Goal: Transaction & Acquisition: Book appointment/travel/reservation

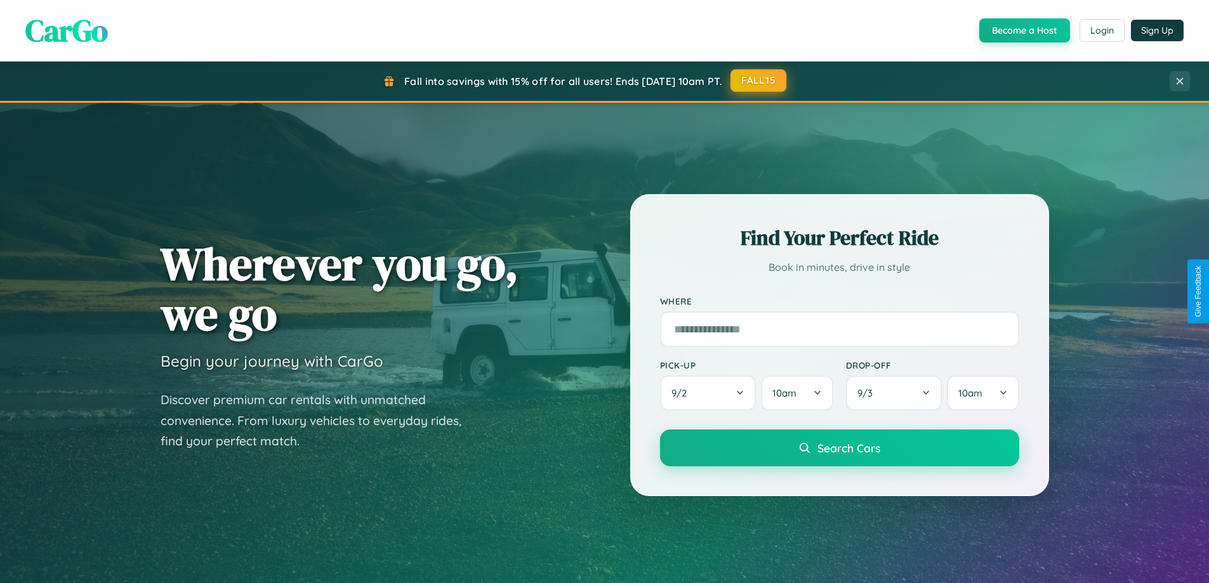
click at [759, 81] on button "FALL15" at bounding box center [758, 80] width 56 height 23
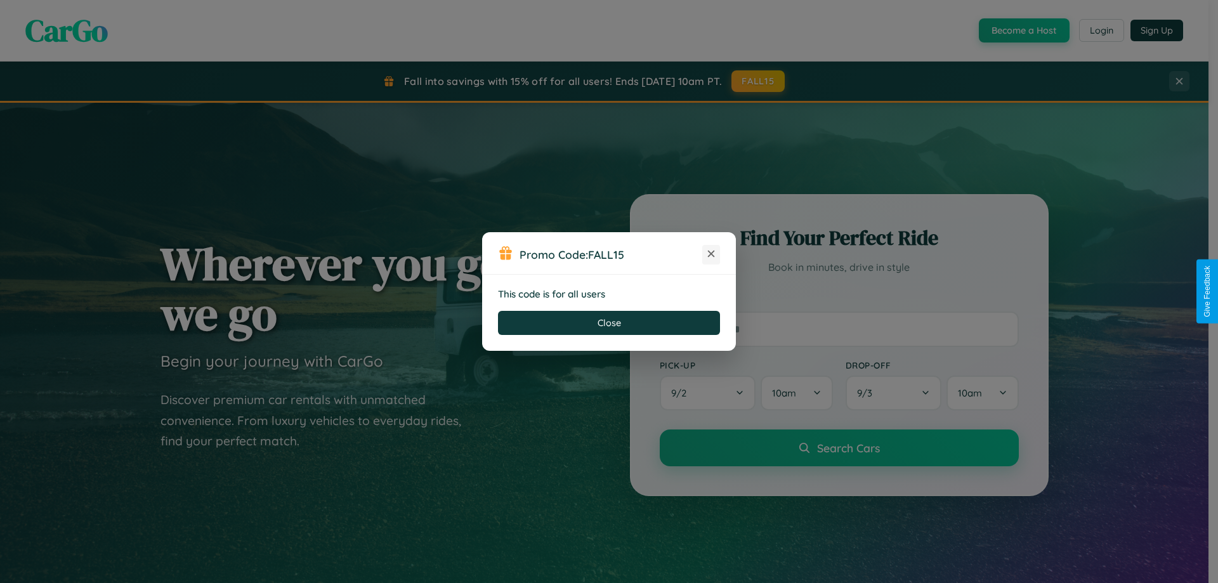
click at [711, 254] on icon at bounding box center [711, 253] width 13 height 13
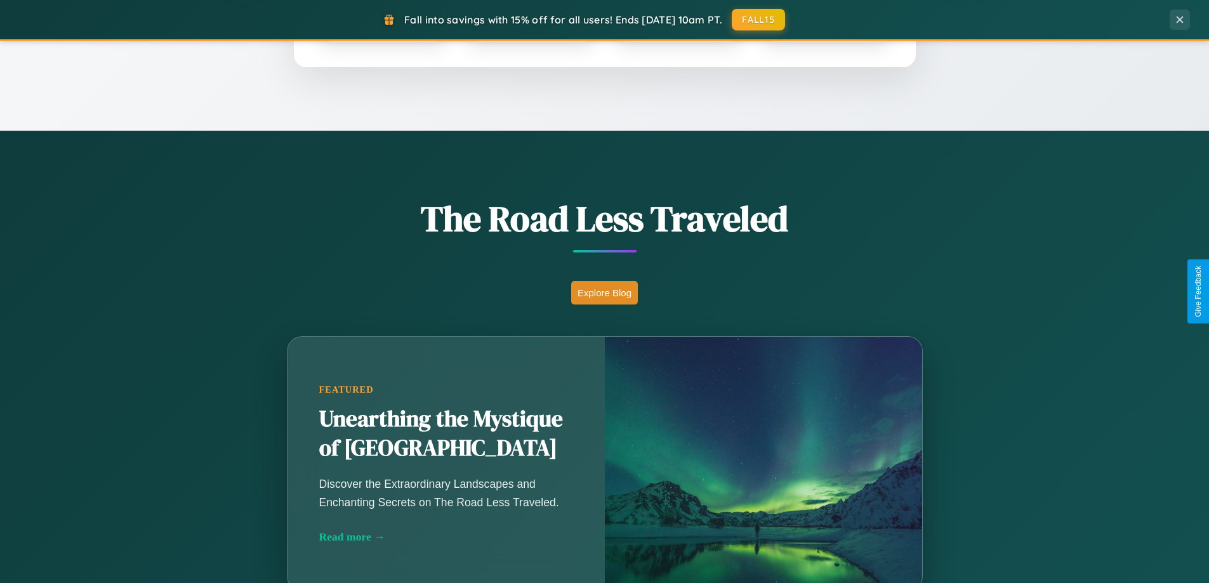
scroll to position [873, 0]
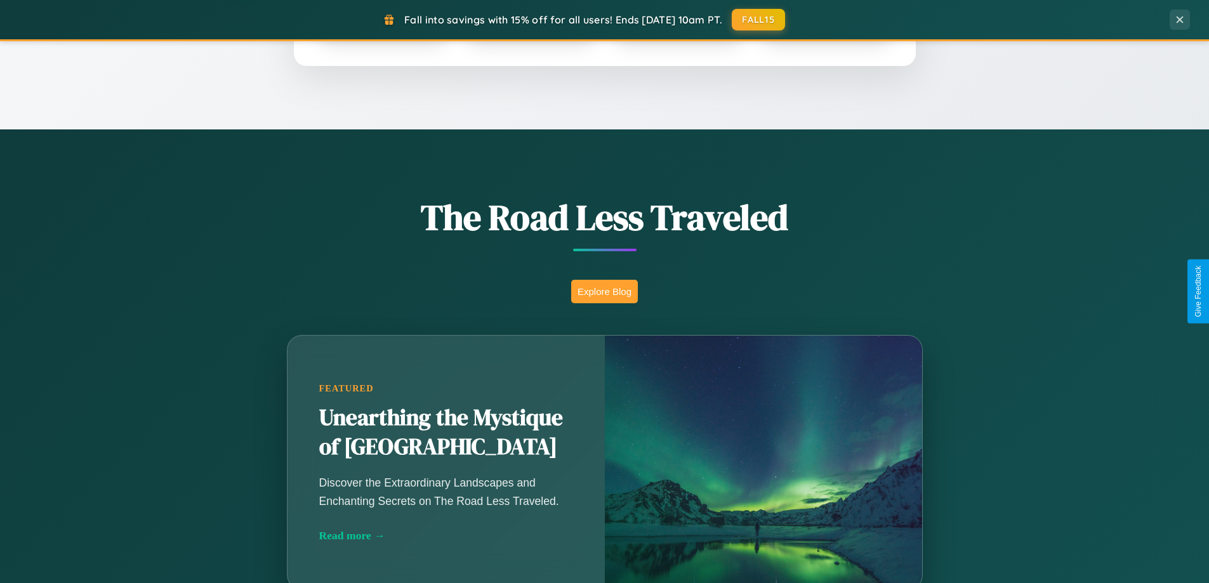
click at [604, 291] on button "Explore Blog" at bounding box center [604, 291] width 67 height 23
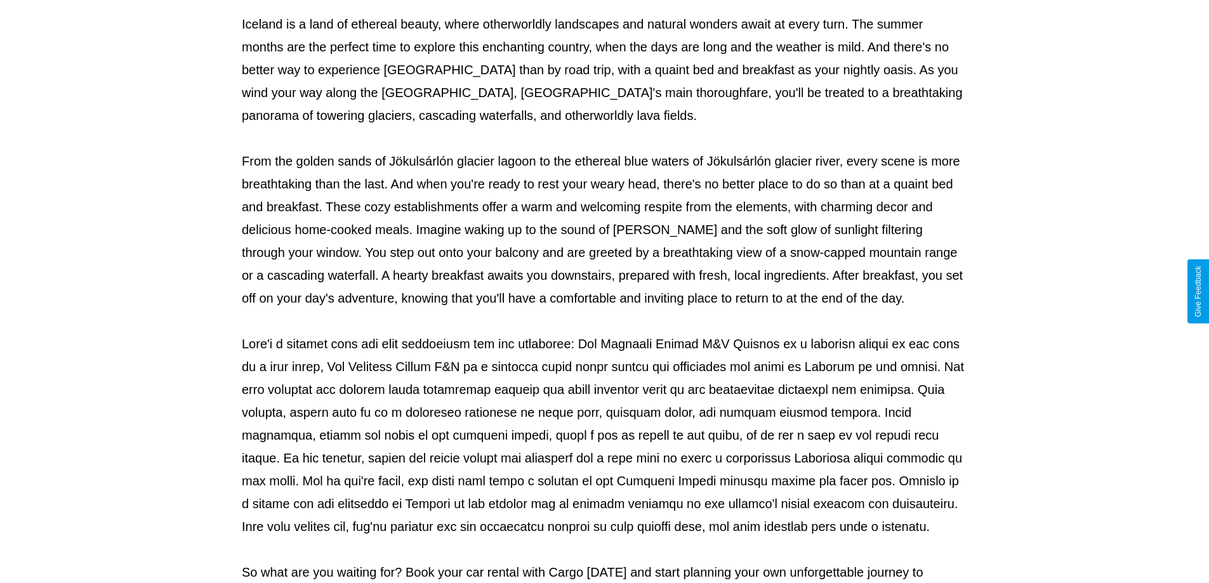
scroll to position [410, 0]
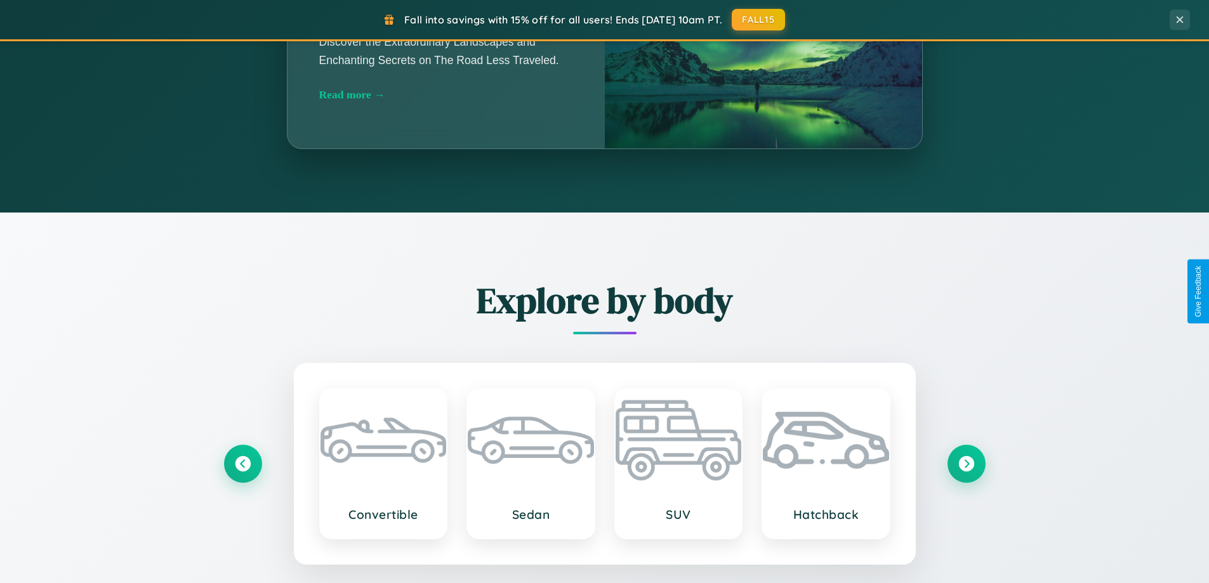
scroll to position [2038, 0]
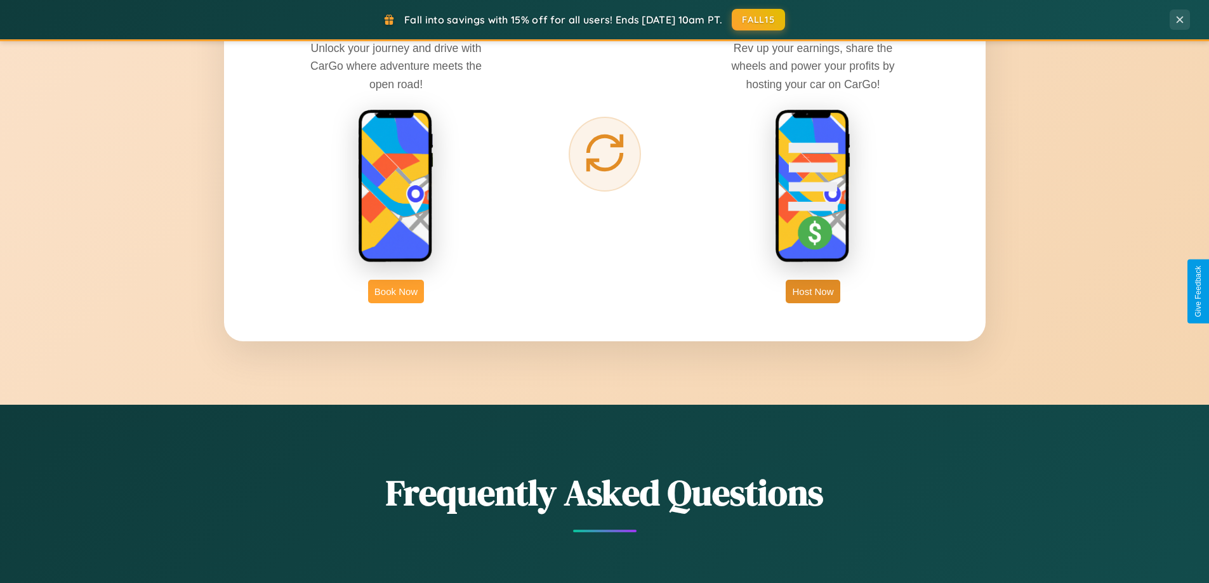
click at [396, 291] on button "Book Now" at bounding box center [396, 291] width 56 height 23
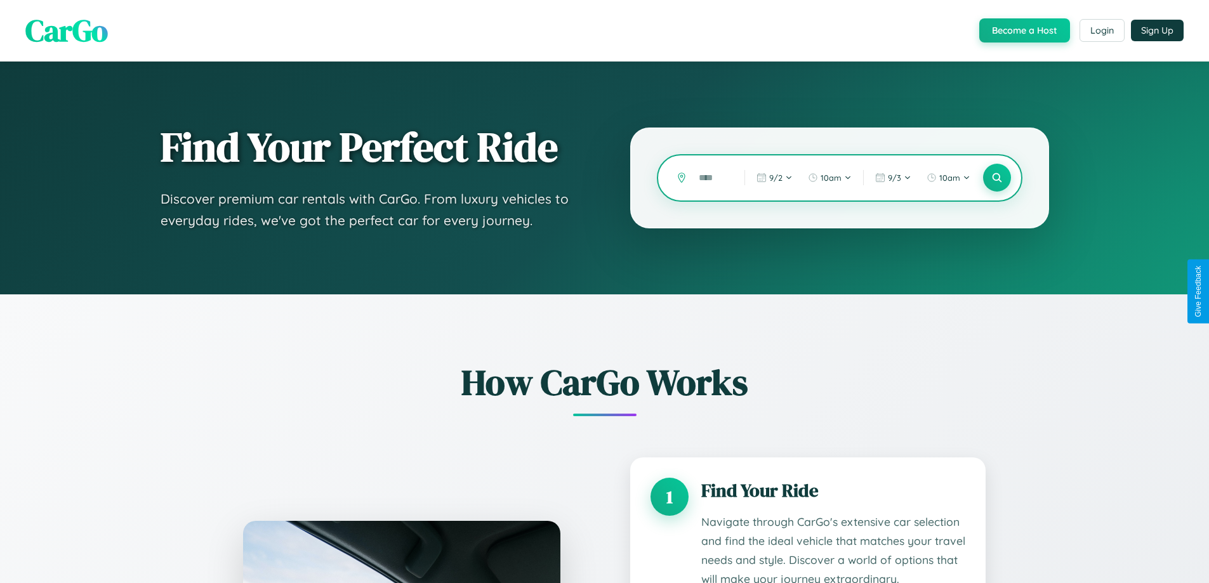
click at [712, 178] on input "text" at bounding box center [711, 178] width 39 height 22
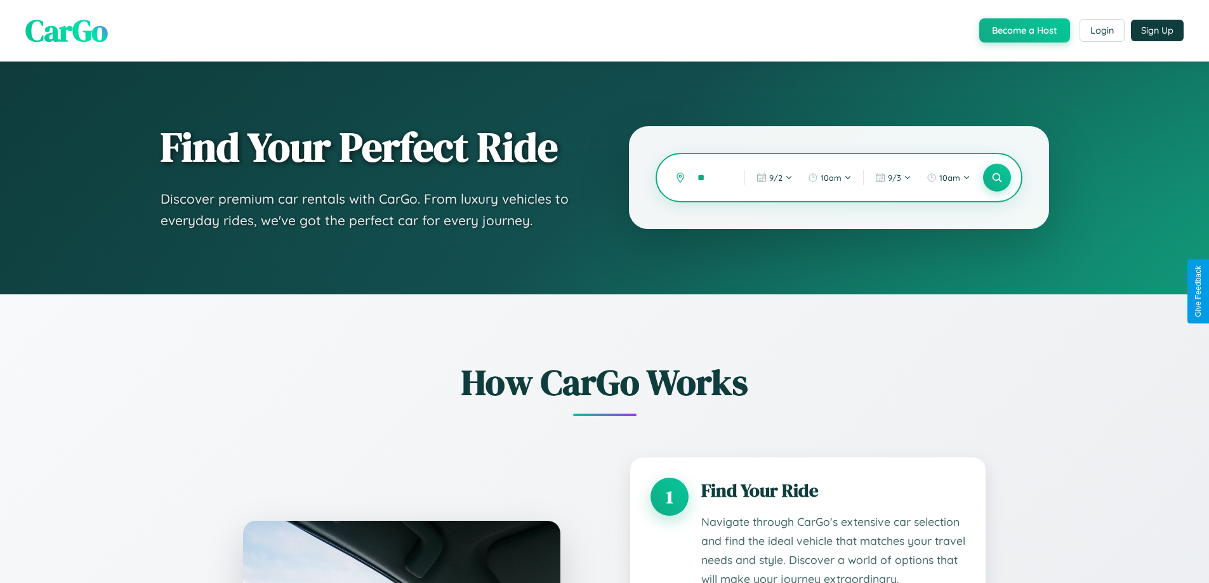
type input "*"
type input "*******"
click at [996, 178] on icon at bounding box center [996, 178] width 12 height 12
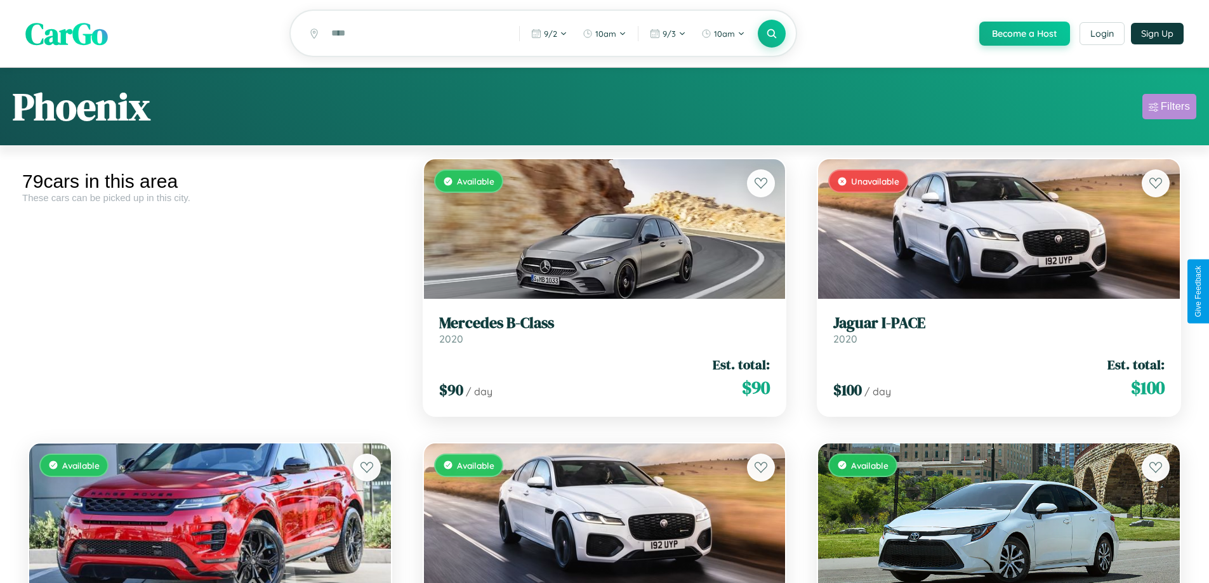
click at [1169, 108] on div "Filters" at bounding box center [1174, 106] width 29 height 13
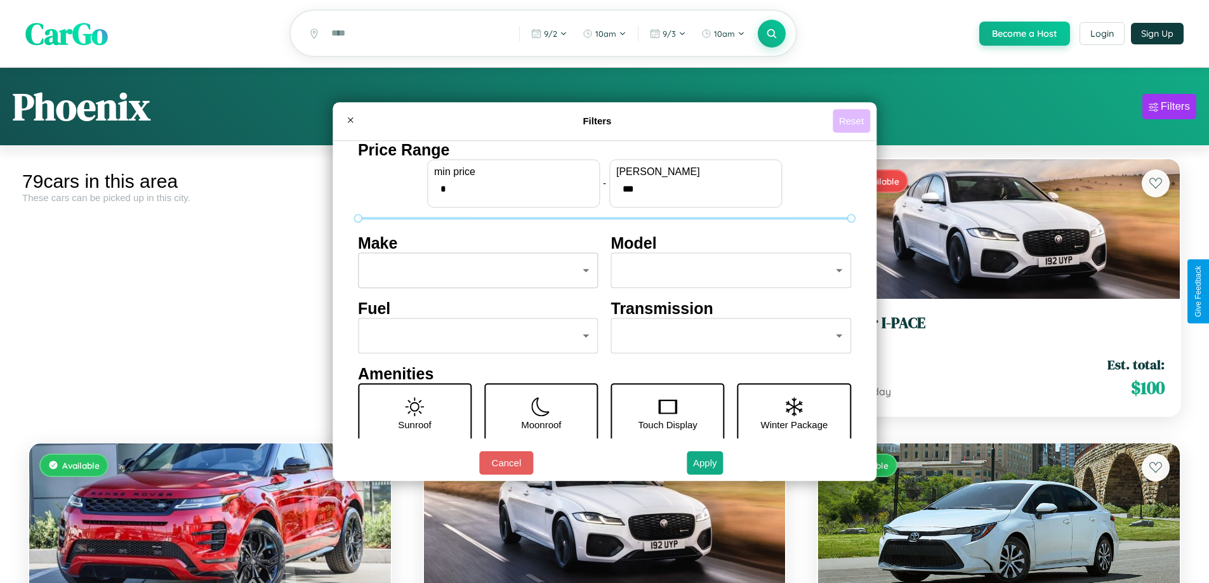
click at [853, 121] on button "Reset" at bounding box center [850, 120] width 37 height 23
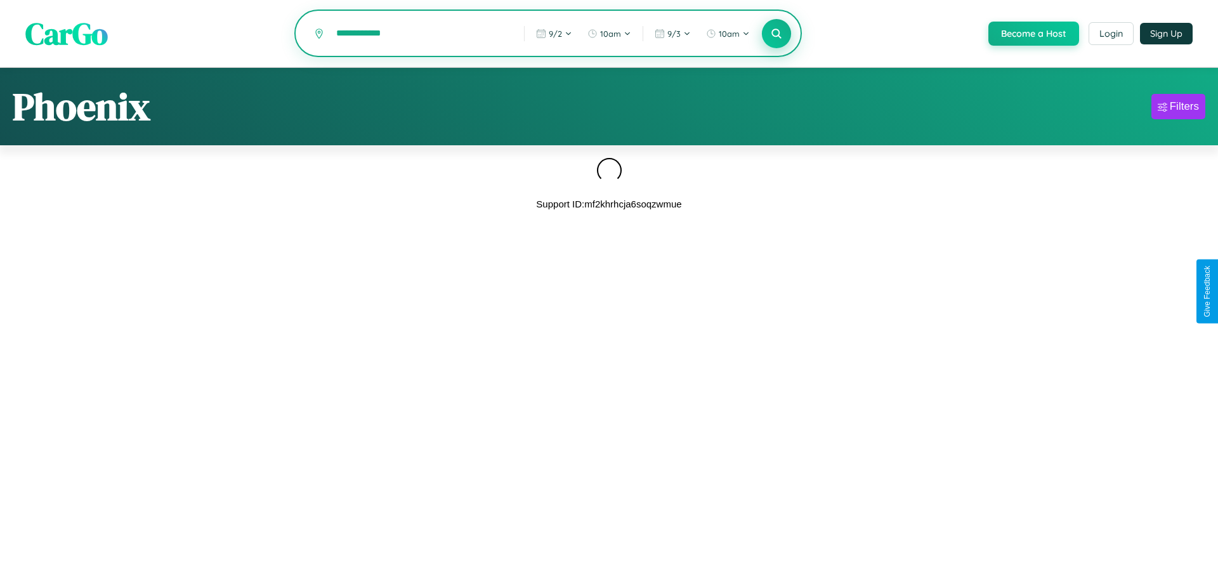
type input "**********"
click at [775, 34] on icon at bounding box center [776, 33] width 12 height 12
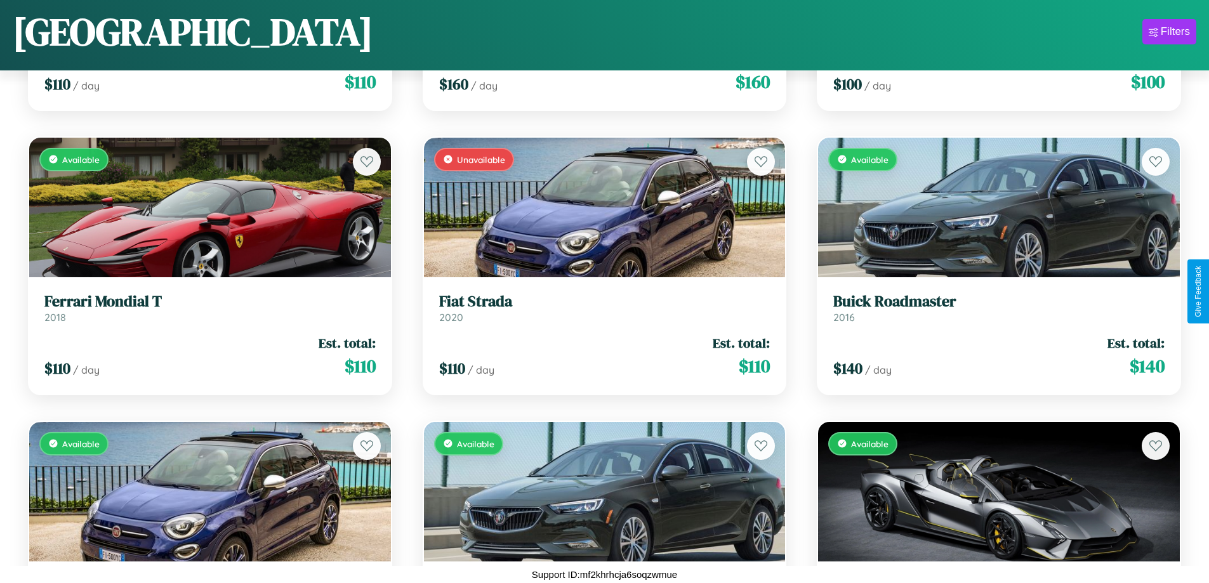
scroll to position [6144, 0]
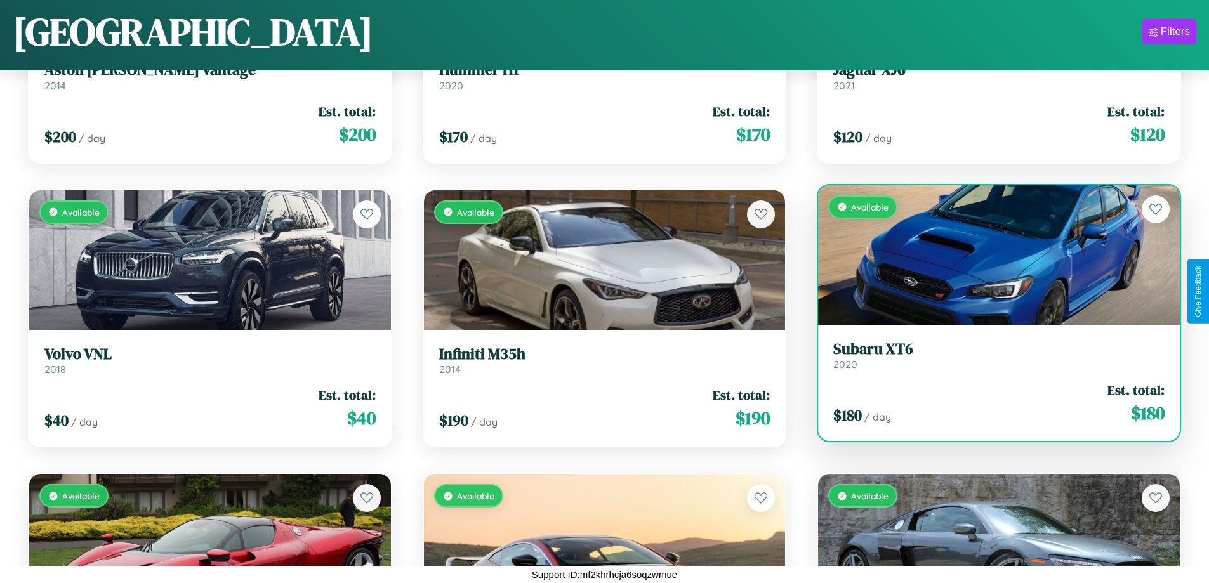
click at [990, 360] on link "Subaru XT6 2020" at bounding box center [998, 355] width 331 height 31
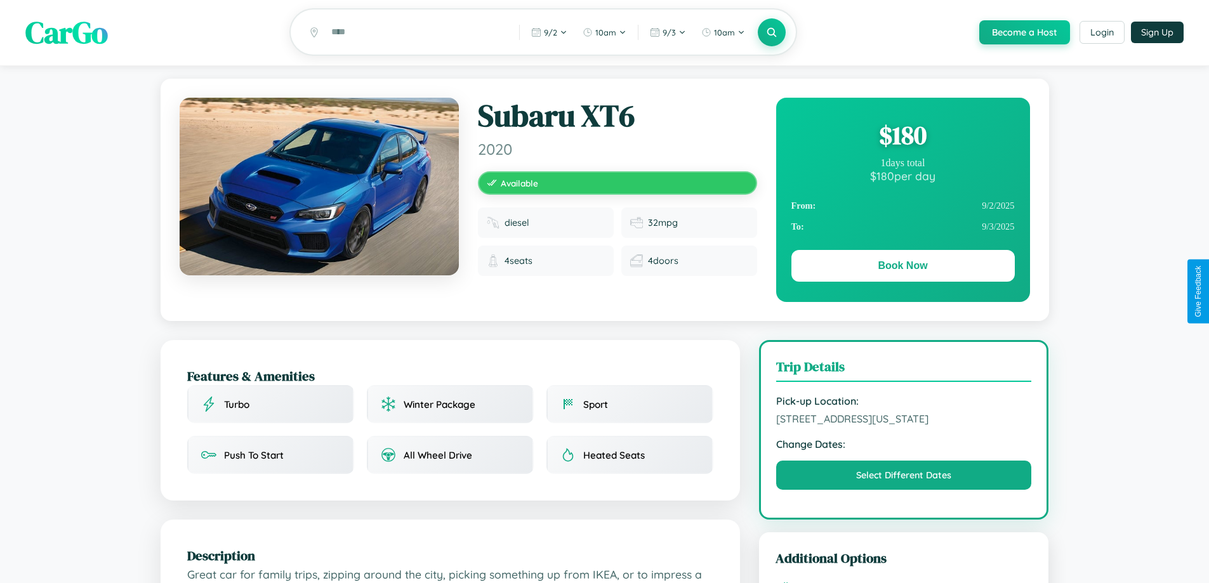
scroll to position [744, 0]
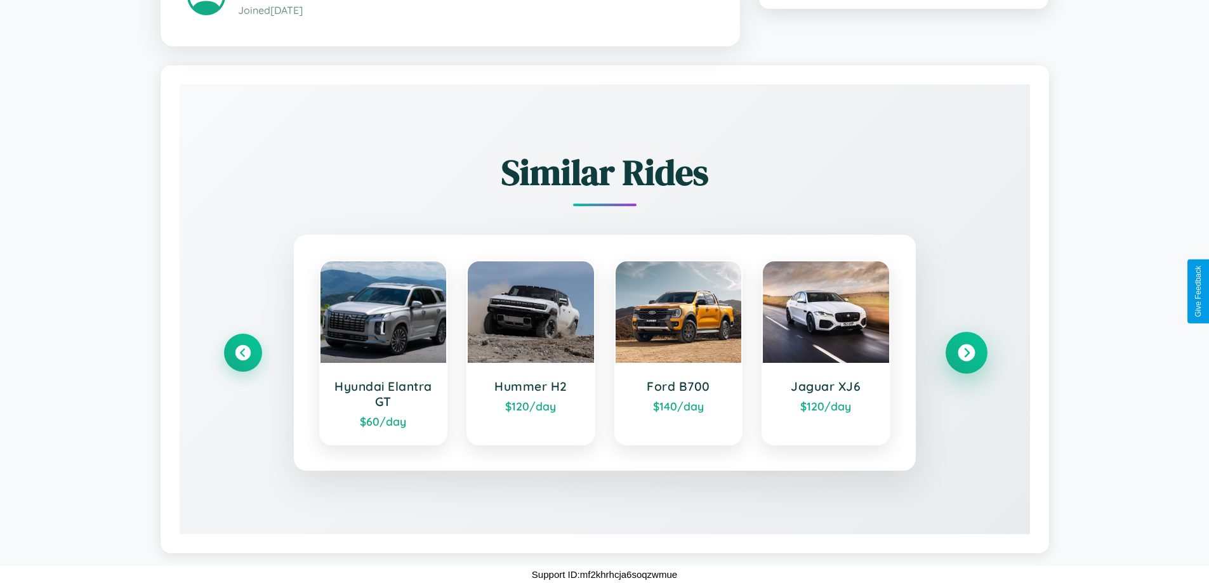
click at [966, 352] on icon at bounding box center [965, 352] width 17 height 17
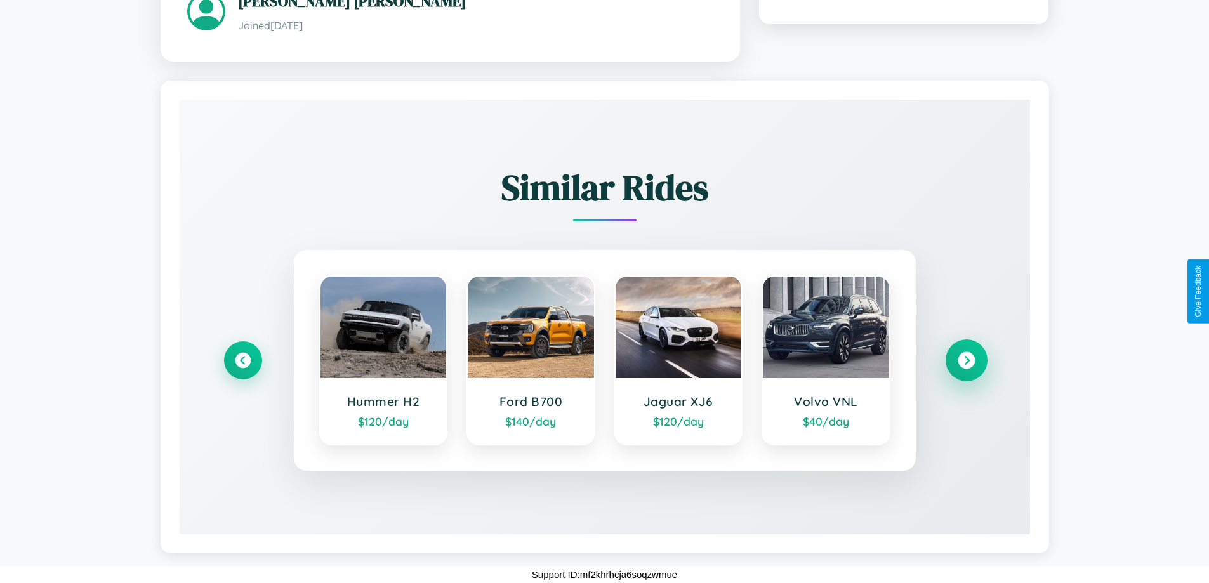
scroll to position [728, 0]
click at [966, 360] on icon at bounding box center [965, 359] width 17 height 17
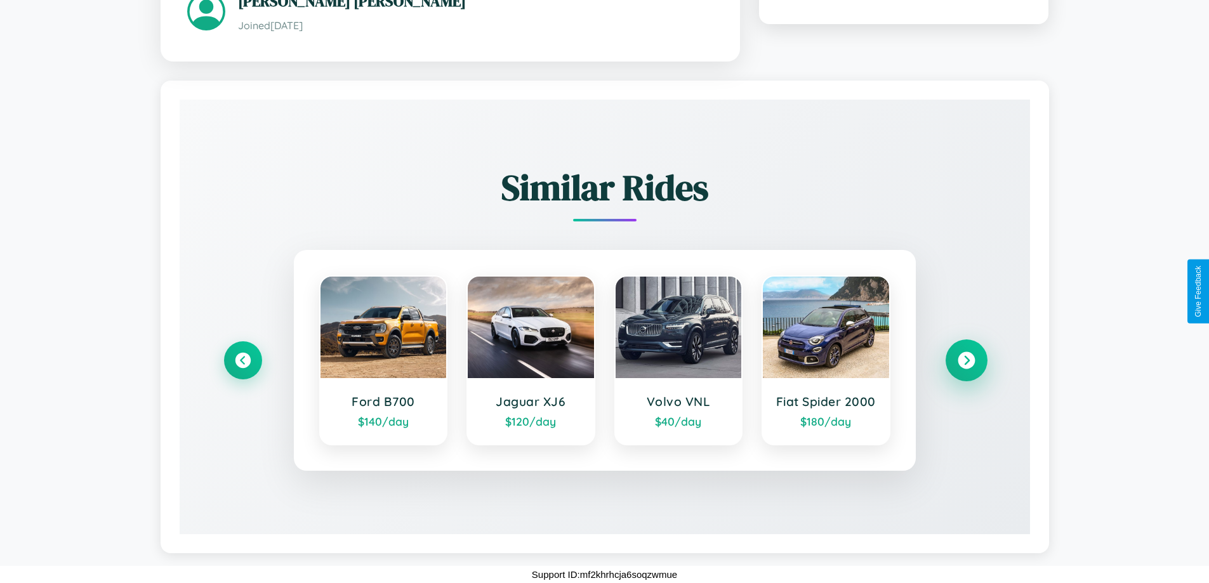
click at [966, 360] on icon at bounding box center [965, 359] width 17 height 17
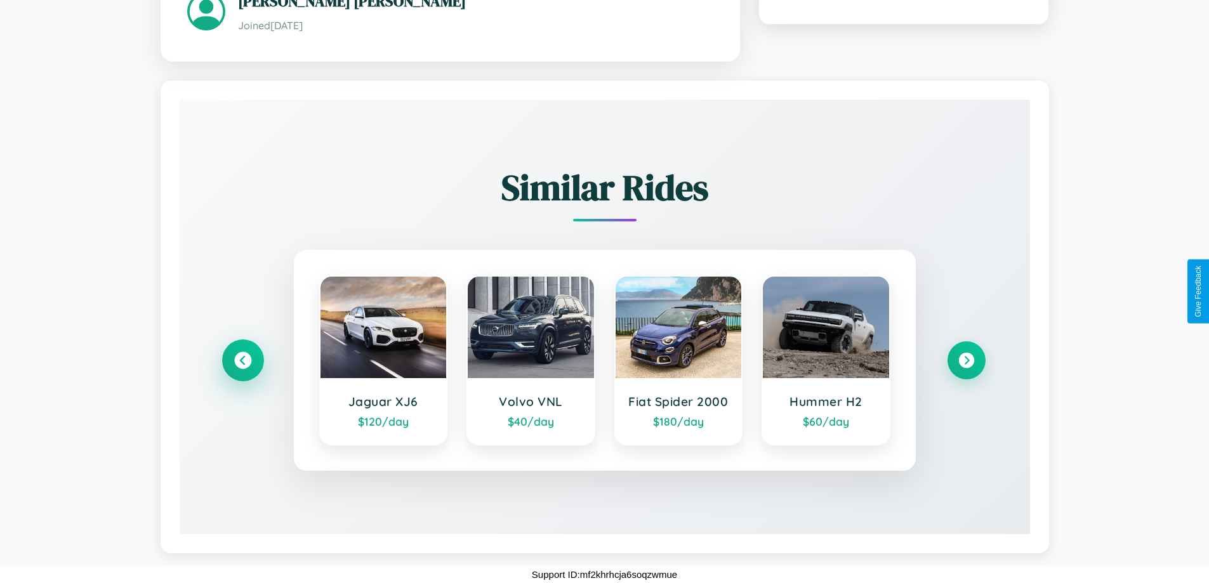
click at [242, 360] on icon at bounding box center [242, 359] width 17 height 17
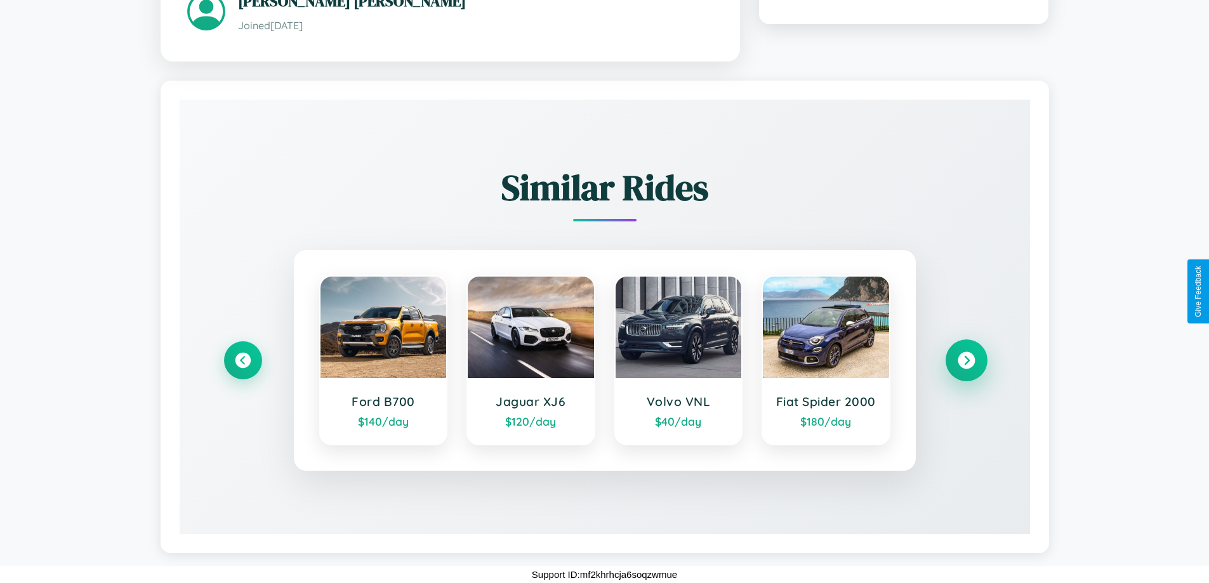
click at [966, 360] on icon at bounding box center [965, 359] width 17 height 17
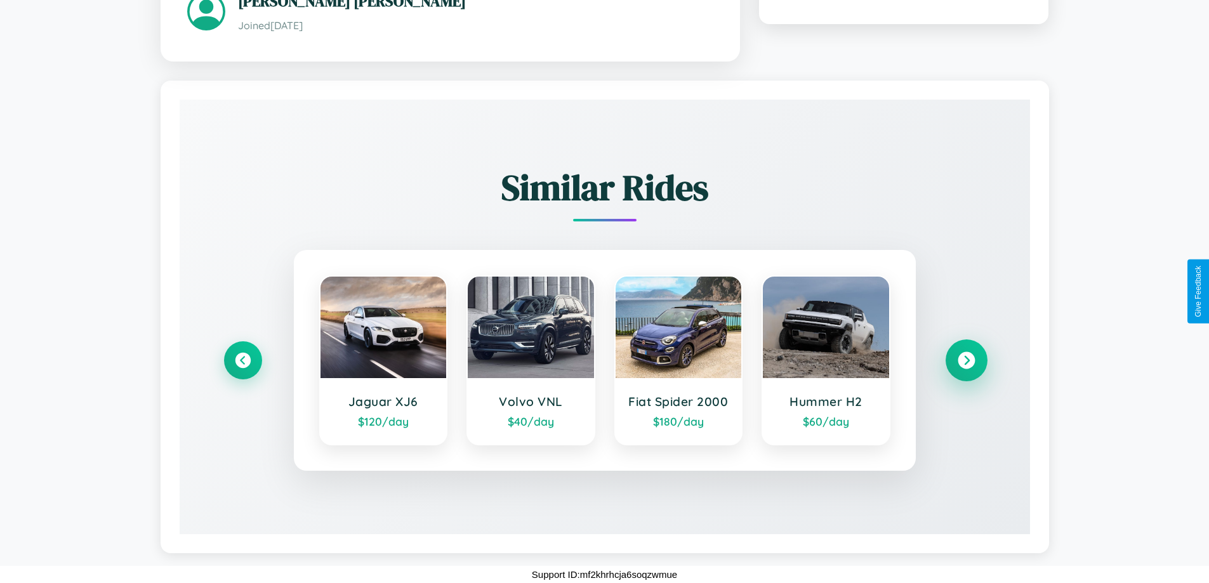
click at [966, 360] on icon at bounding box center [965, 359] width 17 height 17
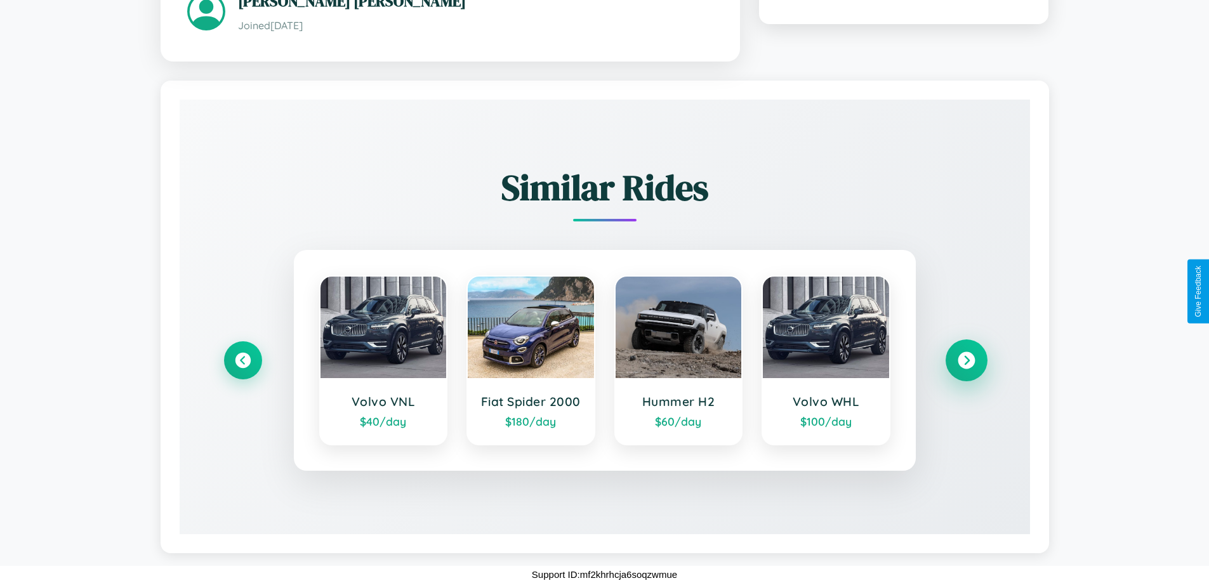
click at [966, 360] on icon at bounding box center [965, 359] width 17 height 17
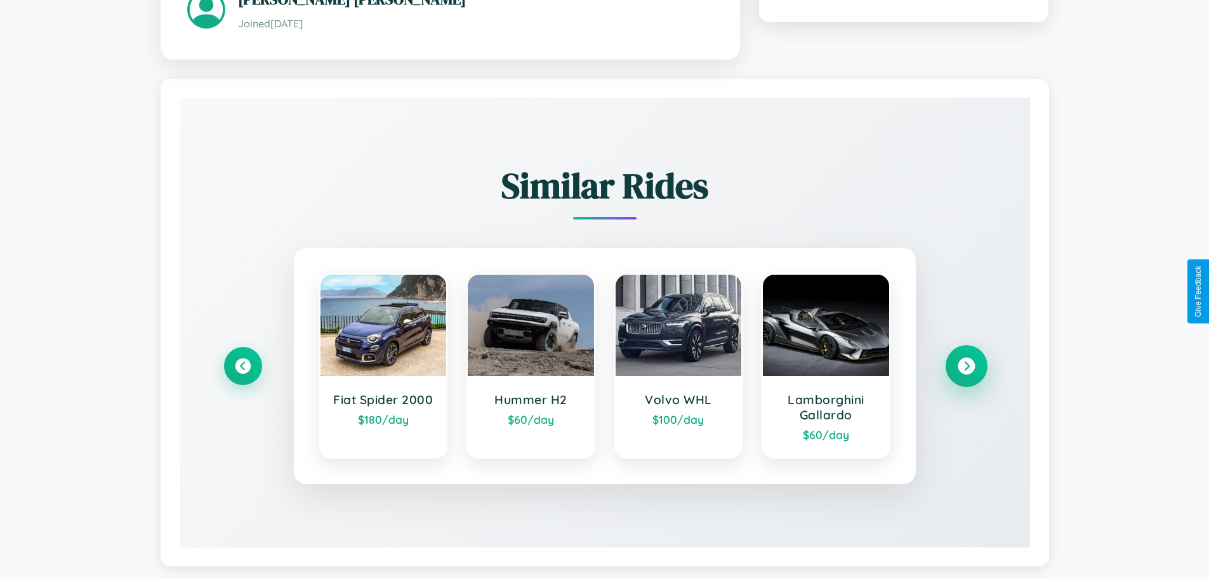
click at [966, 367] on icon at bounding box center [965, 365] width 17 height 17
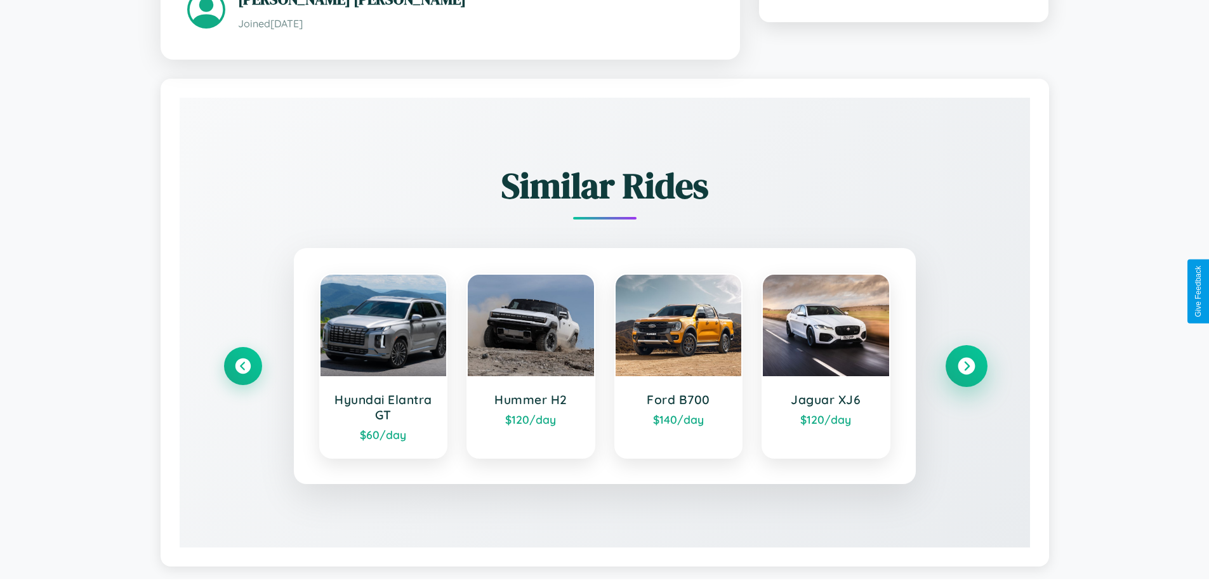
click at [966, 367] on icon at bounding box center [965, 365] width 17 height 17
